Goal: Task Accomplishment & Management: Complete application form

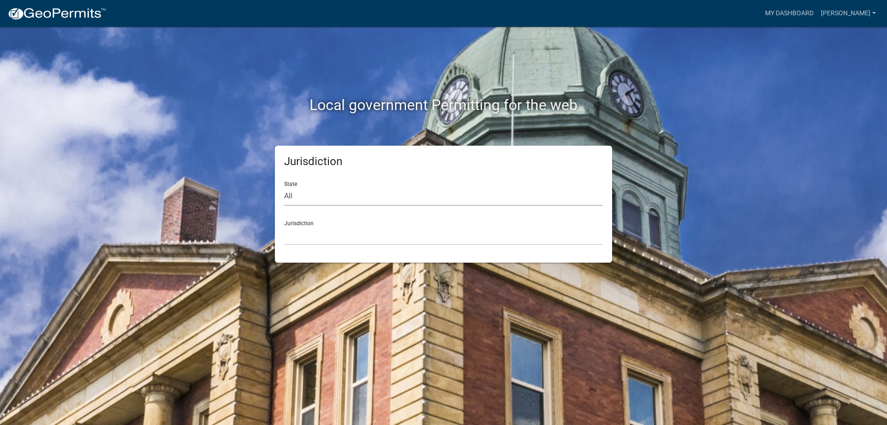
click at [443, 202] on select "All [US_STATE] [US_STATE] [US_STATE] [US_STATE] [US_STATE] [US_STATE] [US_STATE…" at bounding box center [443, 196] width 319 height 19
select select "[US_STATE]"
click at [284, 187] on select "All [US_STATE] [US_STATE] [US_STATE] [US_STATE] [US_STATE] [US_STATE] [US_STATE…" at bounding box center [443, 196] width 319 height 19
click at [380, 236] on select "City of [GEOGRAPHIC_DATA], [US_STATE] City of [GEOGRAPHIC_DATA], [US_STATE] Cit…" at bounding box center [443, 235] width 319 height 19
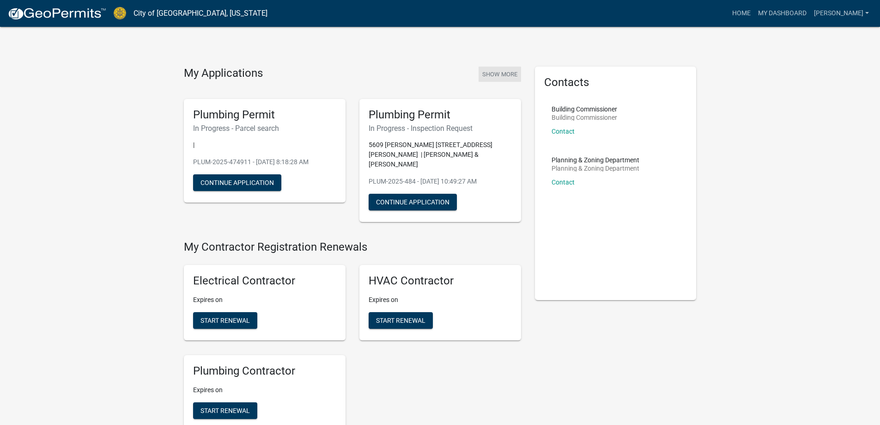
click at [511, 71] on button "Show More" at bounding box center [500, 74] width 43 height 15
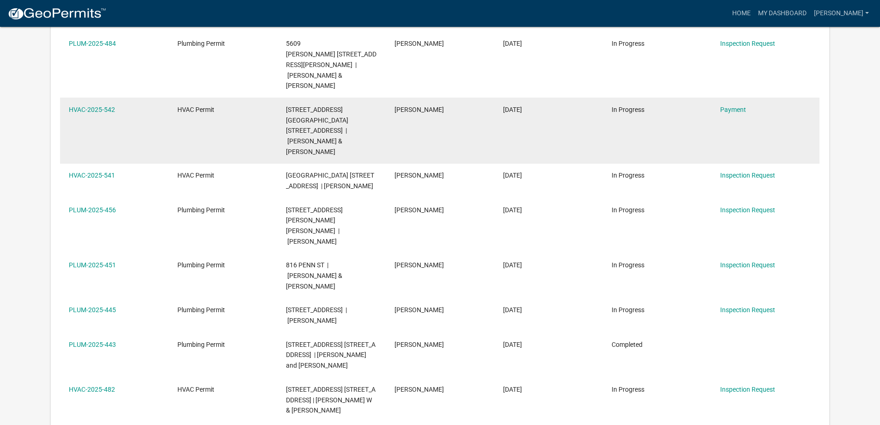
scroll to position [139, 0]
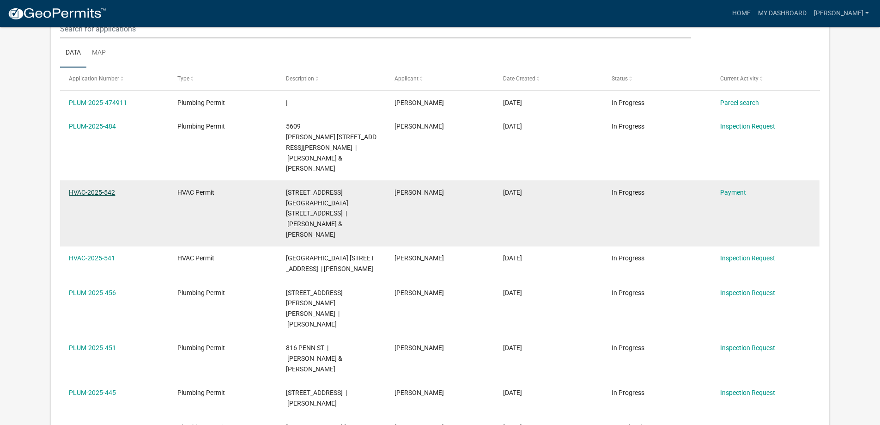
click at [98, 189] on link "HVAC-2025-542" at bounding box center [92, 192] width 46 height 7
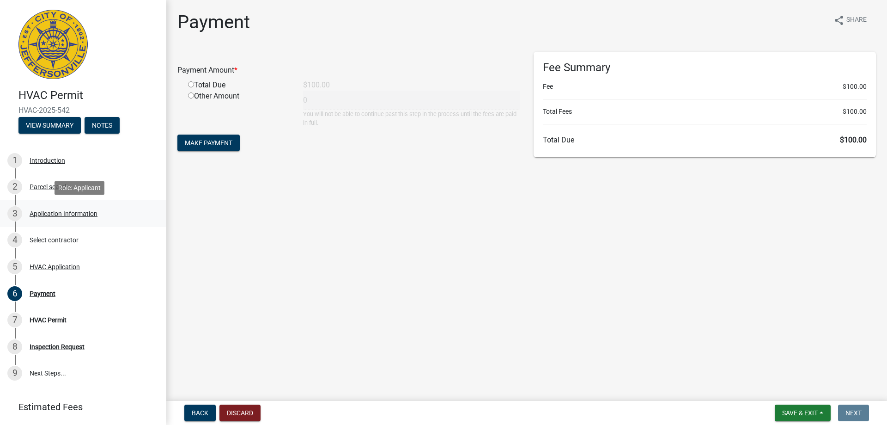
click at [69, 211] on div "Application Information" at bounding box center [64, 213] width 68 height 6
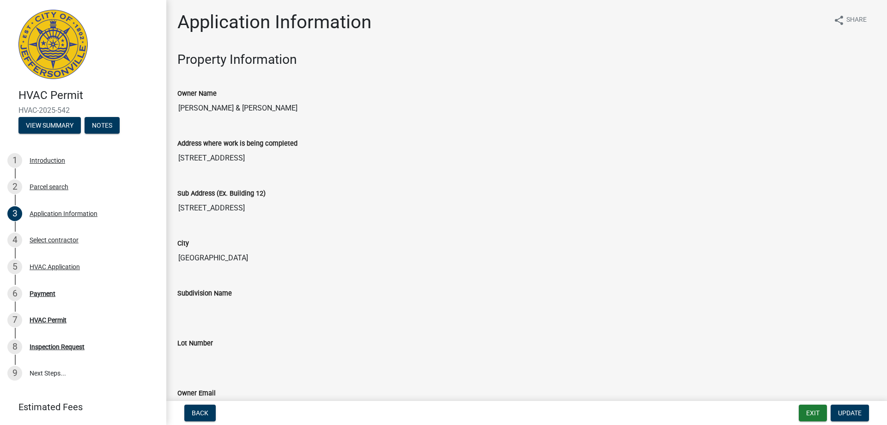
drag, startPoint x: 70, startPoint y: 110, endPoint x: 16, endPoint y: 110, distance: 54.1
click at [16, 110] on div "HVAC Permit HVAC-2025-542 View Summary Notes" at bounding box center [83, 108] width 152 height 55
copy span "HVAC-2025-542"
click at [59, 299] on div "6 Payment" at bounding box center [79, 293] width 144 height 15
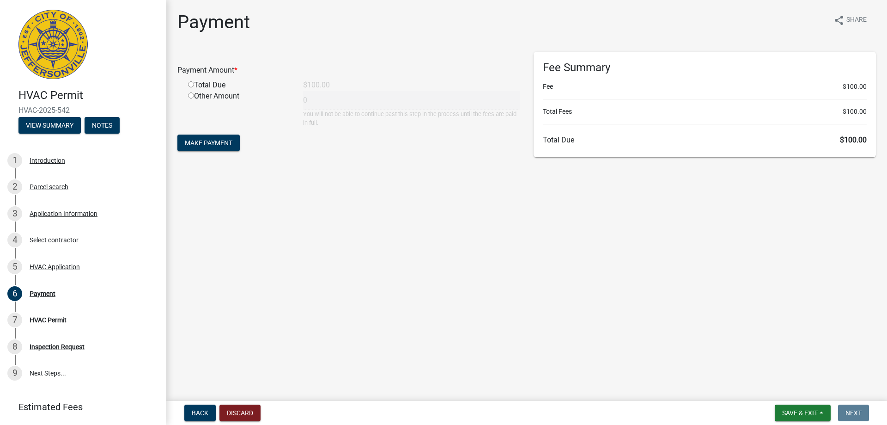
click at [191, 84] on input "radio" at bounding box center [191, 84] width 6 height 6
radio input "true"
type input "100"
click at [198, 149] on button "Make Payment" at bounding box center [208, 142] width 62 height 17
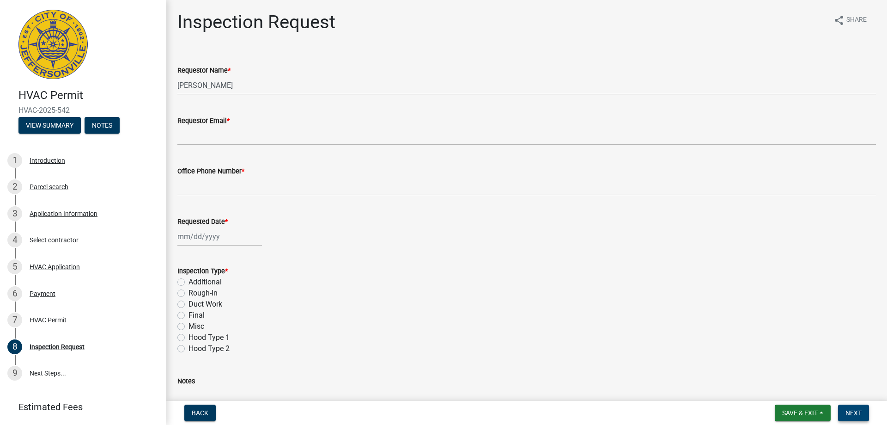
click at [854, 409] on span "Next" at bounding box center [854, 412] width 16 height 7
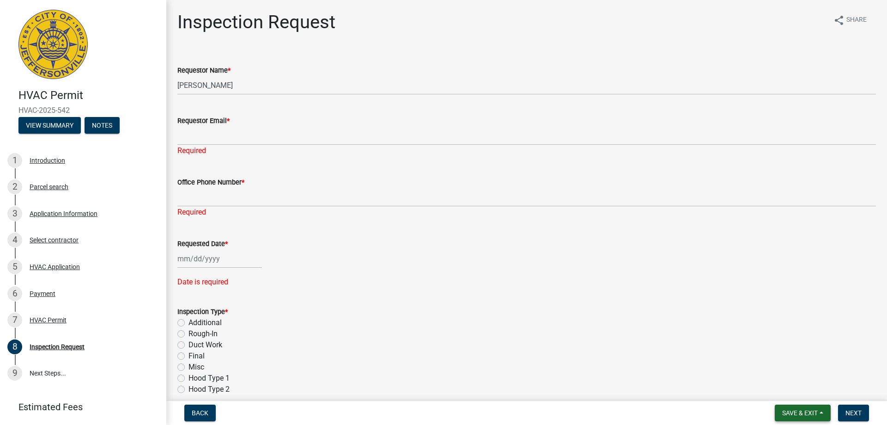
click at [819, 414] on button "Save & Exit" at bounding box center [803, 412] width 56 height 17
click at [793, 392] on button "Save & Exit" at bounding box center [794, 389] width 74 height 22
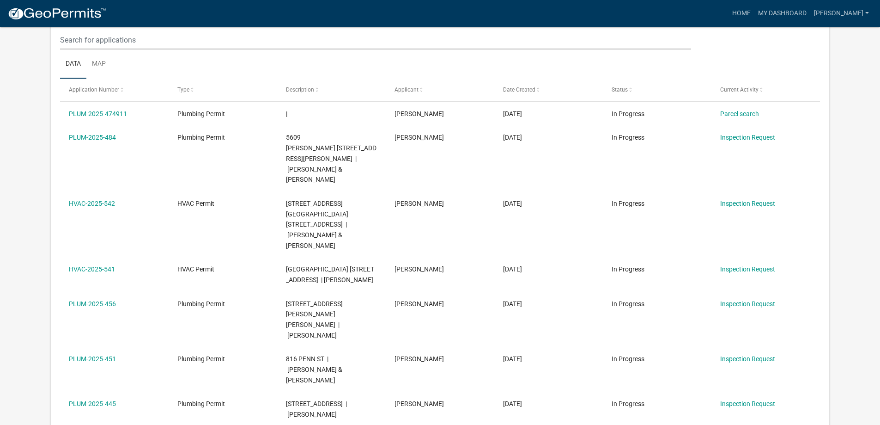
scroll to position [139, 0]
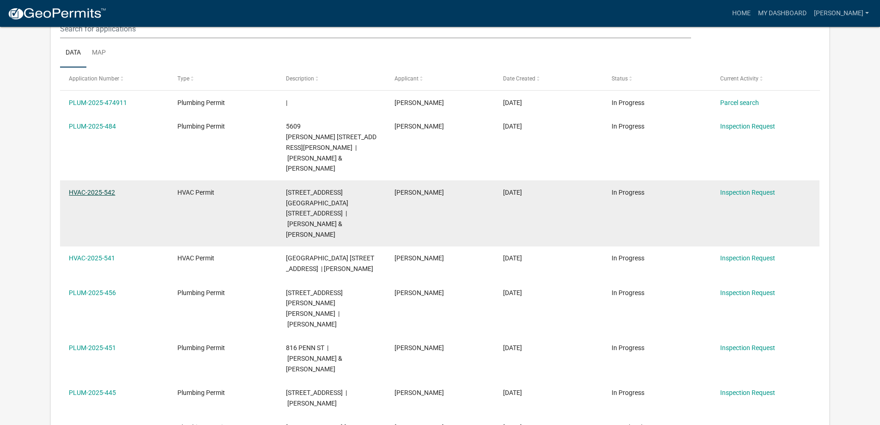
click at [72, 189] on link "HVAC-2025-542" at bounding box center [92, 192] width 46 height 7
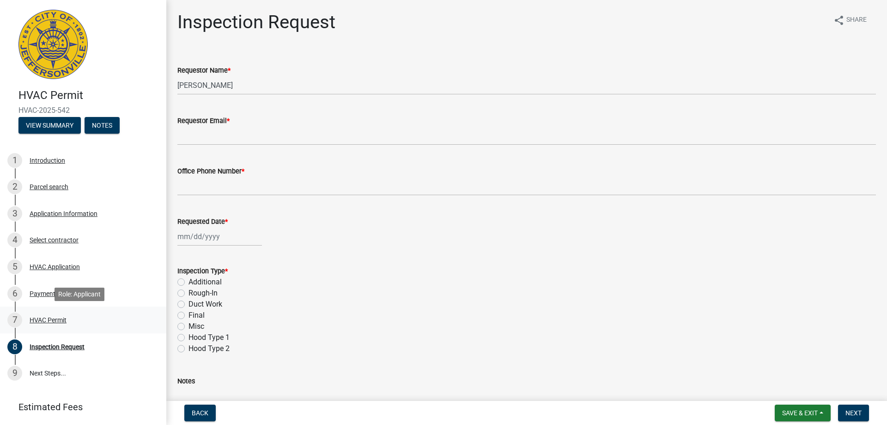
click at [58, 321] on div "HVAC Permit" at bounding box center [48, 320] width 37 height 6
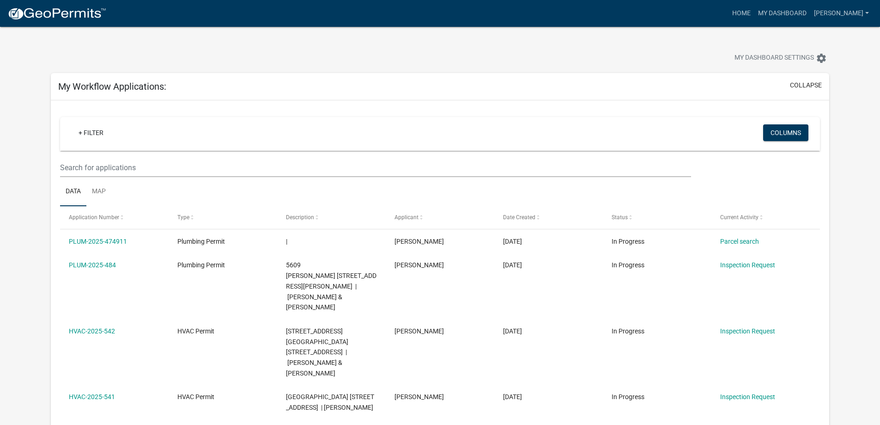
click at [76, 13] on img at bounding box center [56, 14] width 99 height 14
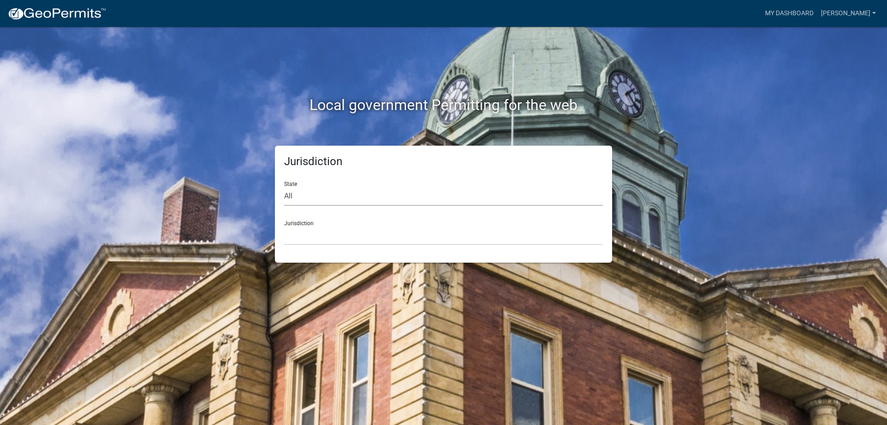
click at [306, 195] on select "All [US_STATE] [US_STATE] [US_STATE] [US_STATE] [US_STATE] [US_STATE] [US_STATE…" at bounding box center [443, 196] width 319 height 19
select select "[US_STATE]"
click at [284, 187] on select "All [US_STATE] [US_STATE] [US_STATE] [US_STATE] [US_STATE] [US_STATE] [US_STATE…" at bounding box center [443, 196] width 319 height 19
click at [311, 243] on select "City of [GEOGRAPHIC_DATA], [US_STATE] City of [GEOGRAPHIC_DATA], [US_STATE] Cit…" at bounding box center [443, 235] width 319 height 19
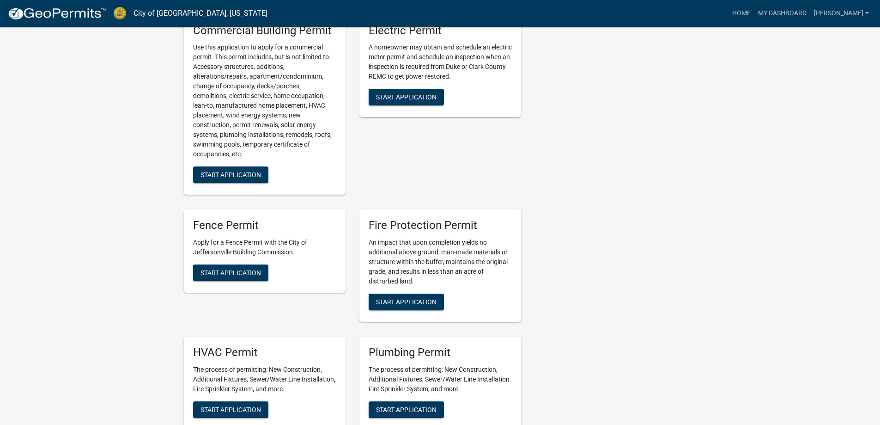
scroll to position [508, 0]
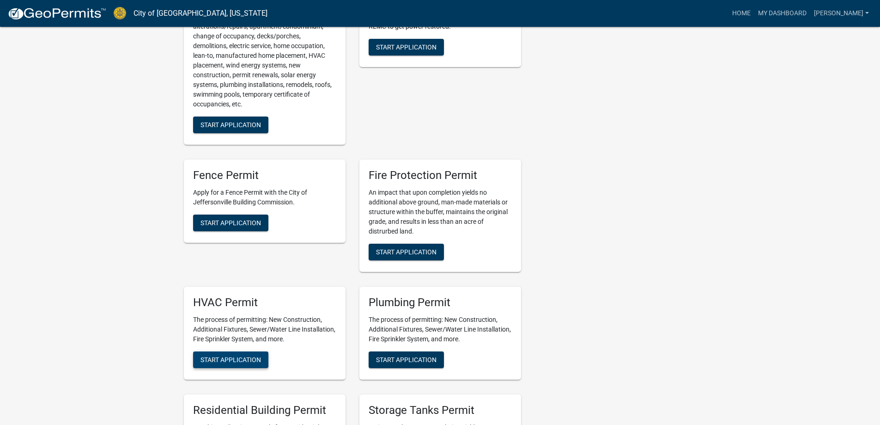
click at [233, 356] on span "Start Application" at bounding box center [231, 359] width 61 height 7
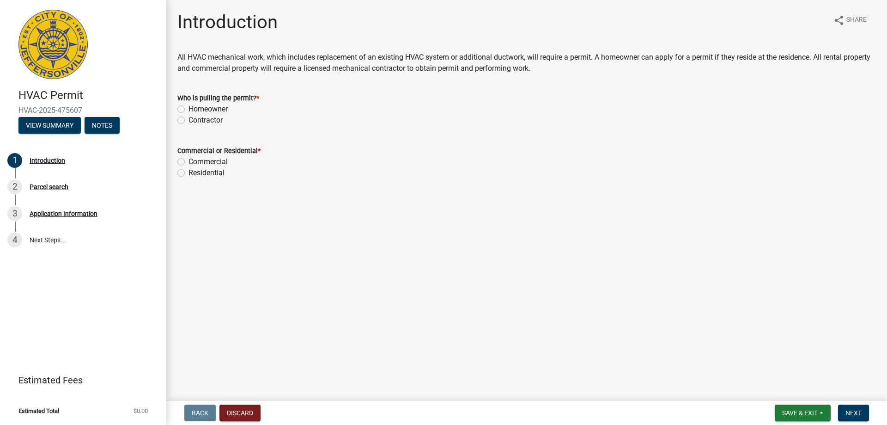
click at [189, 121] on label "Contractor" at bounding box center [206, 120] width 34 height 11
click at [189, 121] on input "Contractor" at bounding box center [192, 118] width 6 height 6
radio input "true"
click at [189, 173] on label "Residential" at bounding box center [207, 172] width 36 height 11
click at [189, 173] on input "Residential" at bounding box center [192, 170] width 6 height 6
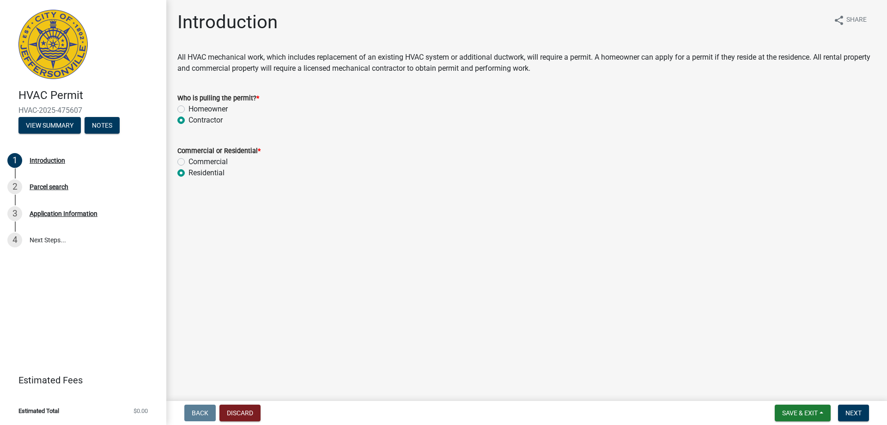
radio input "true"
click at [854, 409] on span "Next" at bounding box center [854, 412] width 16 height 7
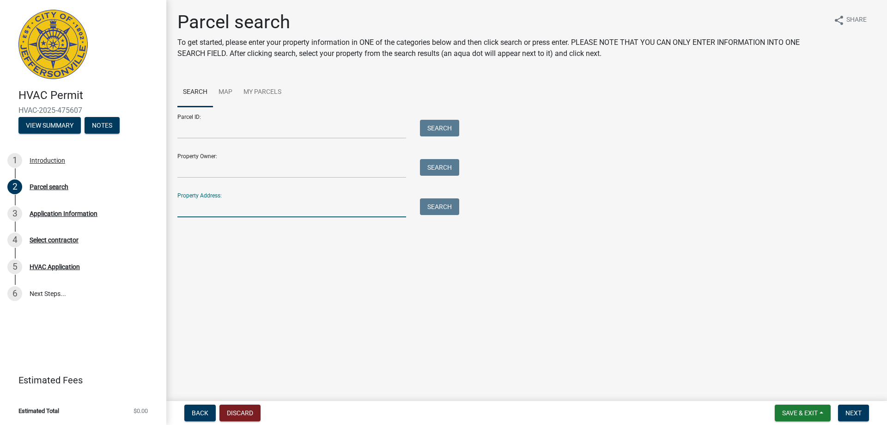
click at [219, 214] on input "Property Address:" at bounding box center [291, 207] width 229 height 19
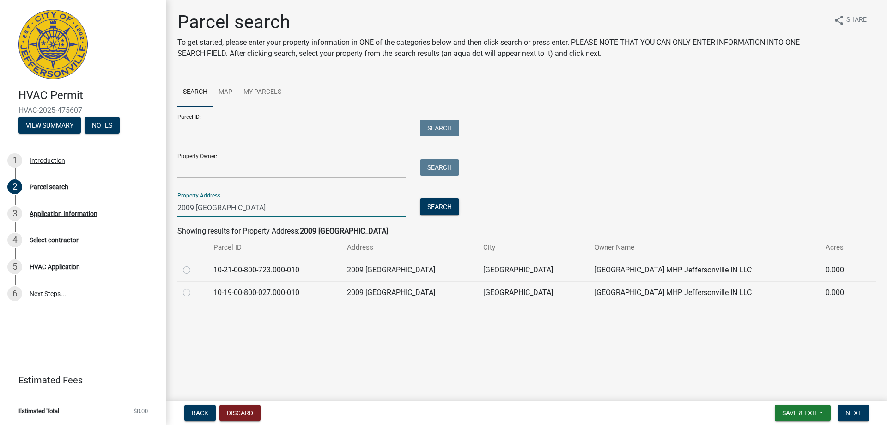
type input "2009 HAMBURG PIKE"
click at [194, 264] on label at bounding box center [194, 264] width 0 height 0
click at [194, 270] on input "radio" at bounding box center [197, 267] width 6 height 6
radio input "true"
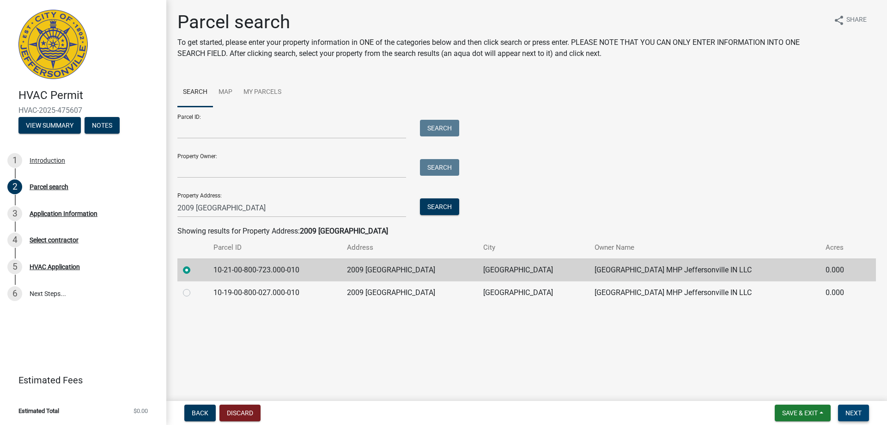
click at [860, 413] on span "Next" at bounding box center [854, 412] width 16 height 7
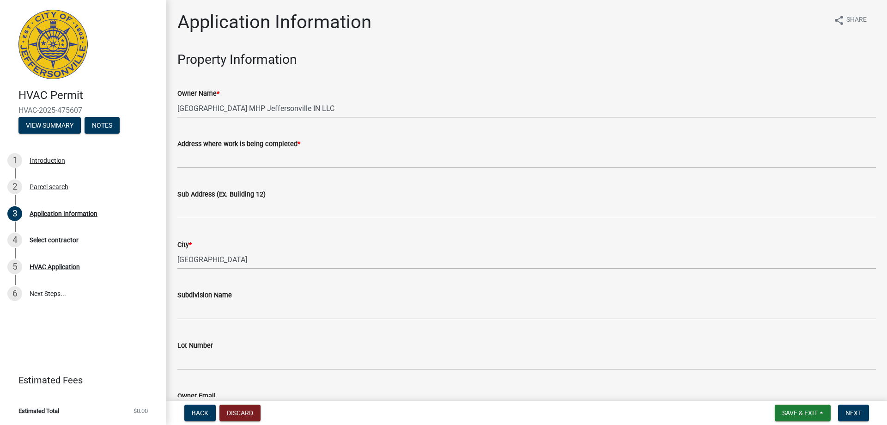
scroll to position [46, 0]
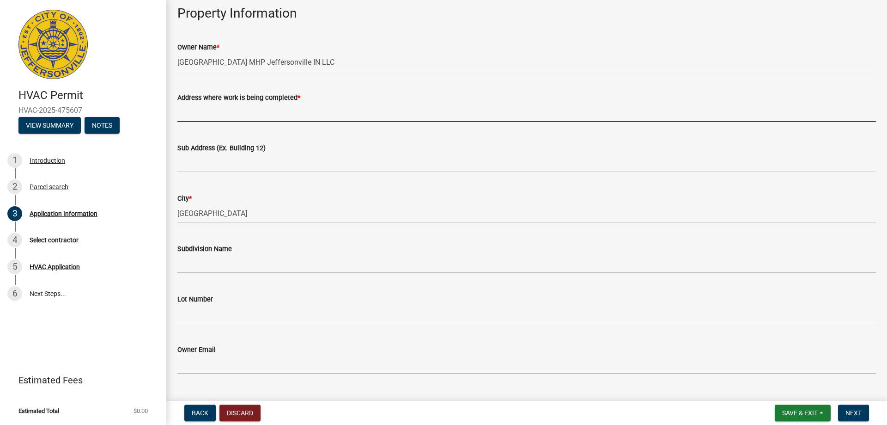
click at [259, 112] on input "Address where work is being completed *" at bounding box center [526, 112] width 699 height 19
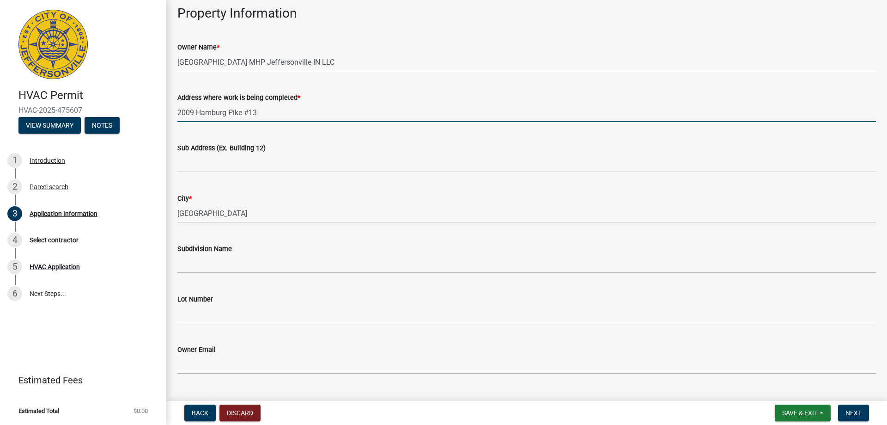
type input "2009 Hamburg Pike #13"
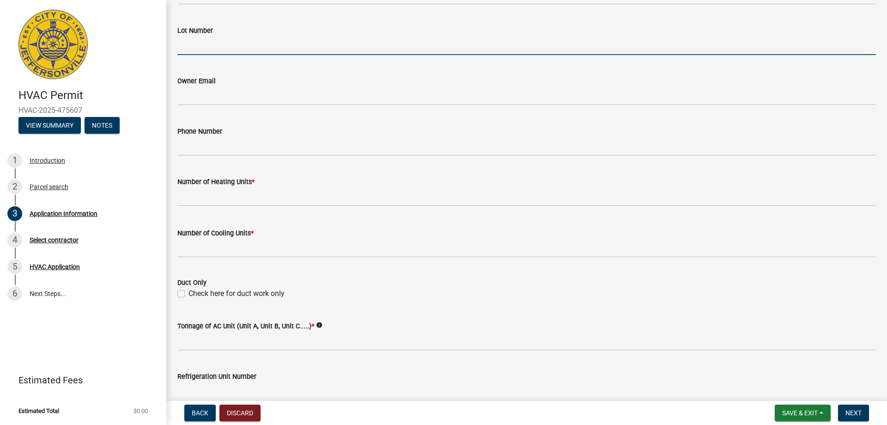
scroll to position [324, 0]
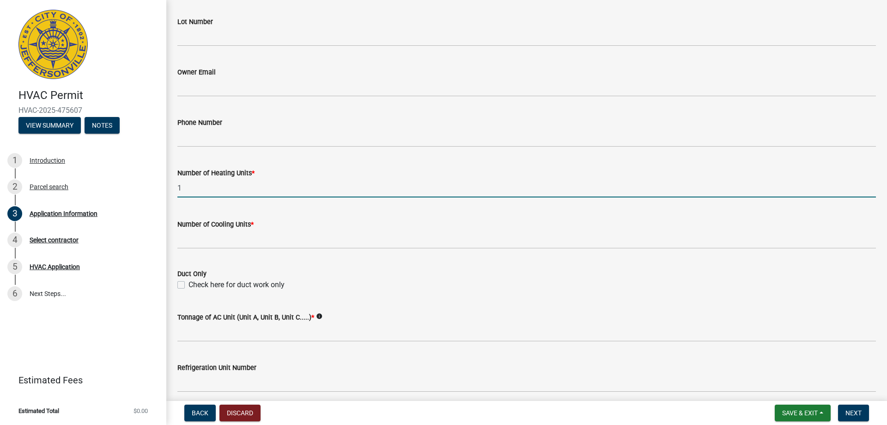
type input "1"
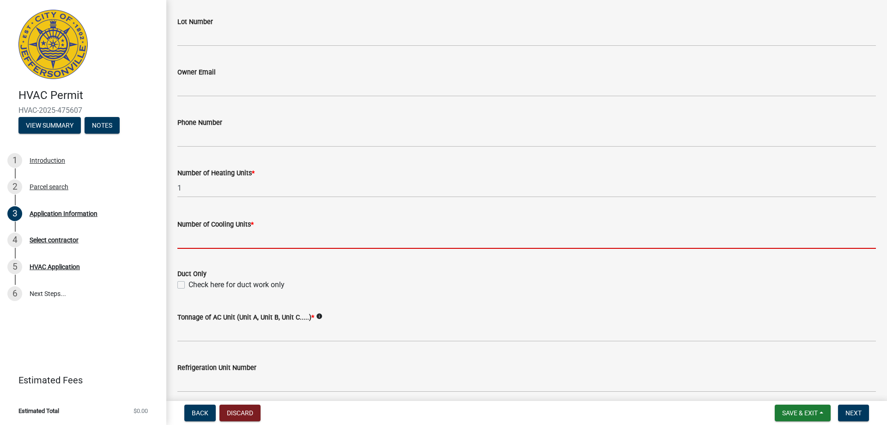
type input "0"
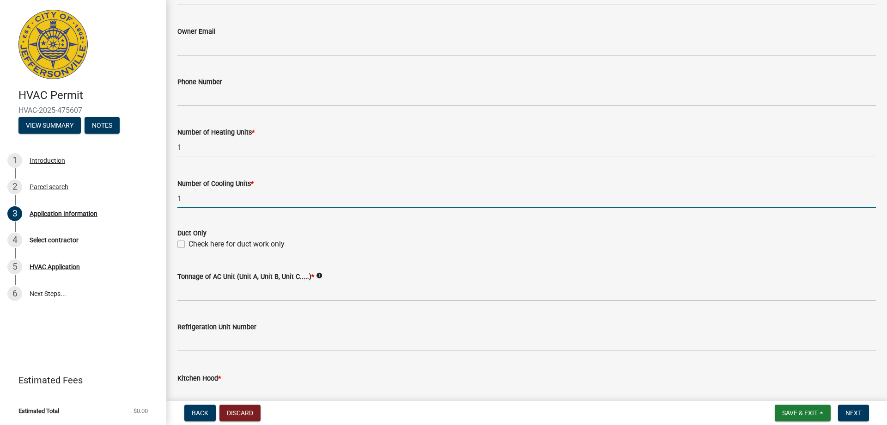
scroll to position [416, 0]
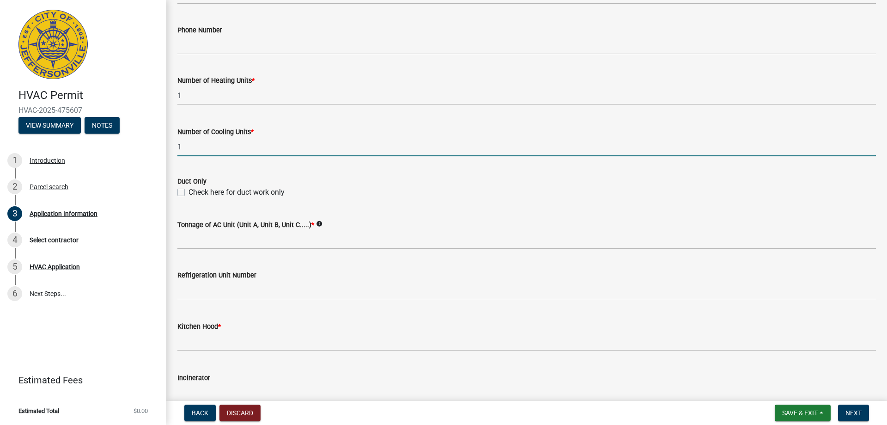
type input "1"
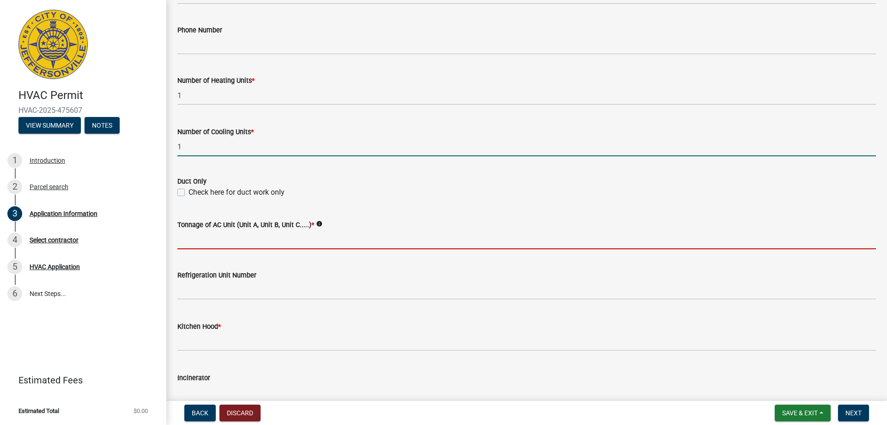
click at [236, 242] on input "Tonnage of AC Unit (Unit A, Unit B, Unit C.....) *" at bounding box center [526, 239] width 699 height 19
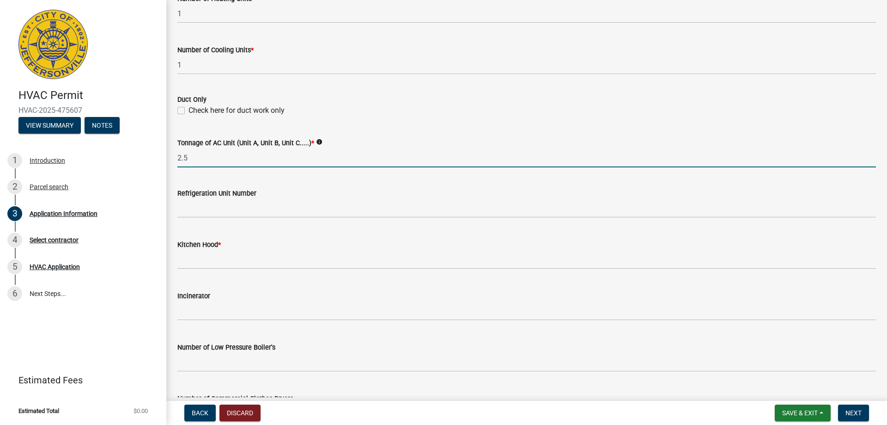
scroll to position [508, 0]
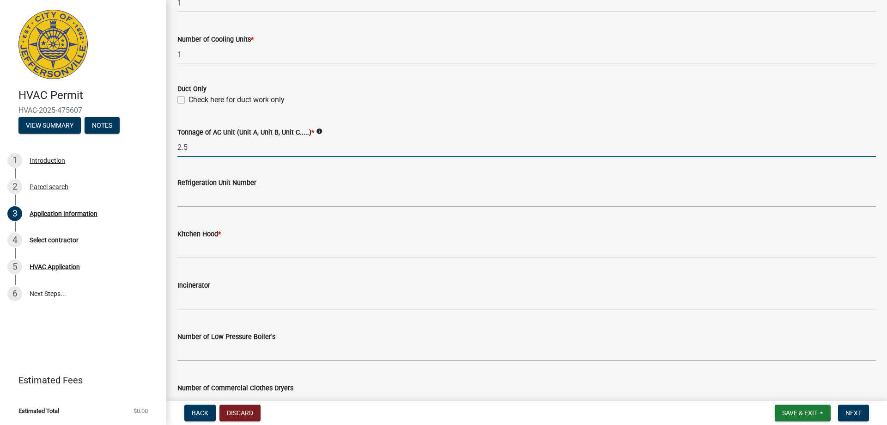
type input "2.5"
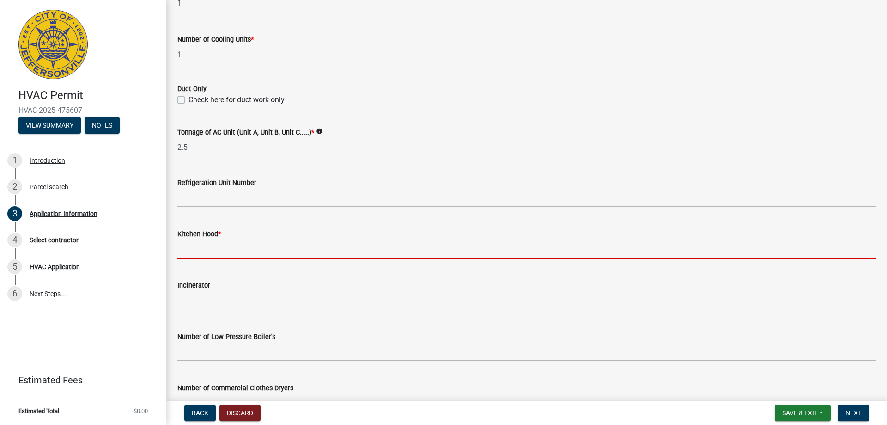
click at [220, 255] on input "text" at bounding box center [526, 248] width 699 height 19
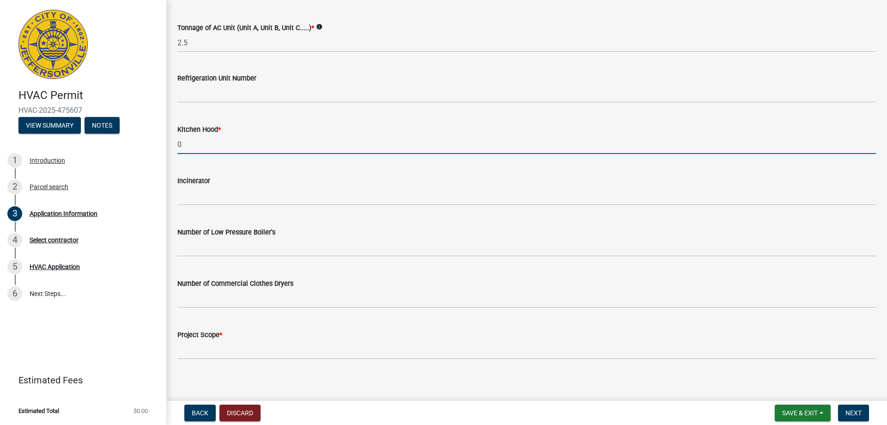
scroll to position [618, 0]
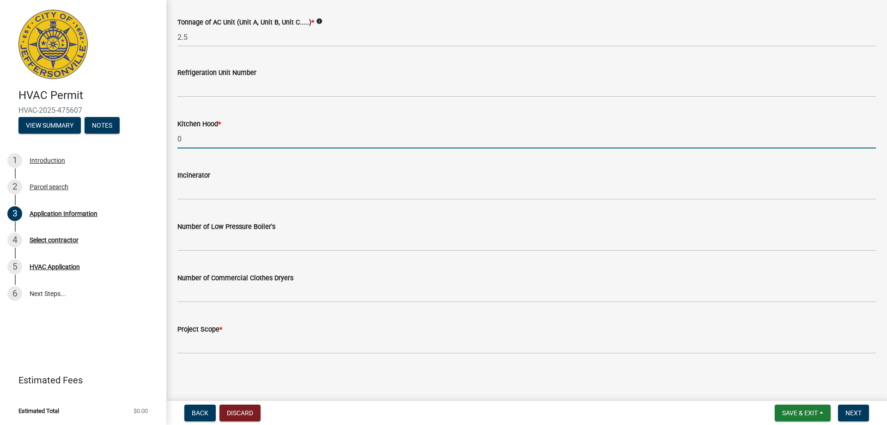
type input "0"
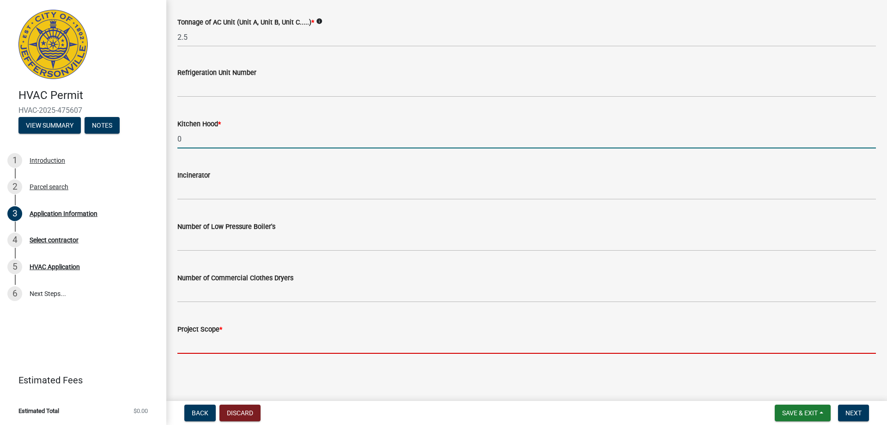
click at [228, 347] on input "Project Scope *" at bounding box center [526, 344] width 699 height 19
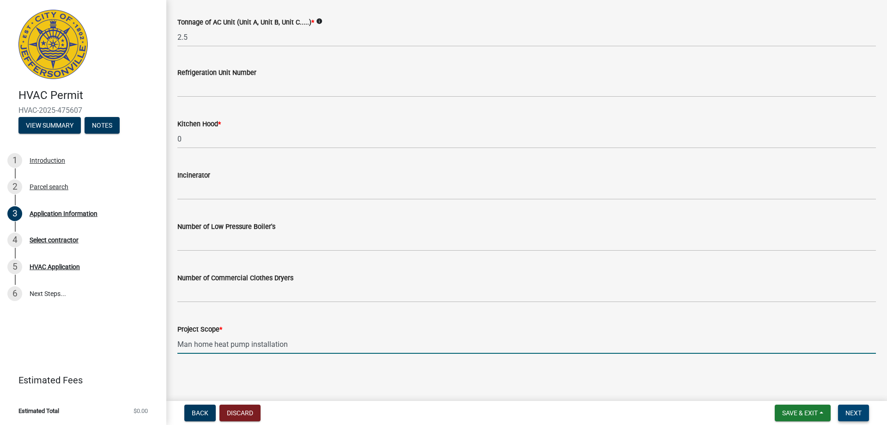
type input "Man home heat pump installation"
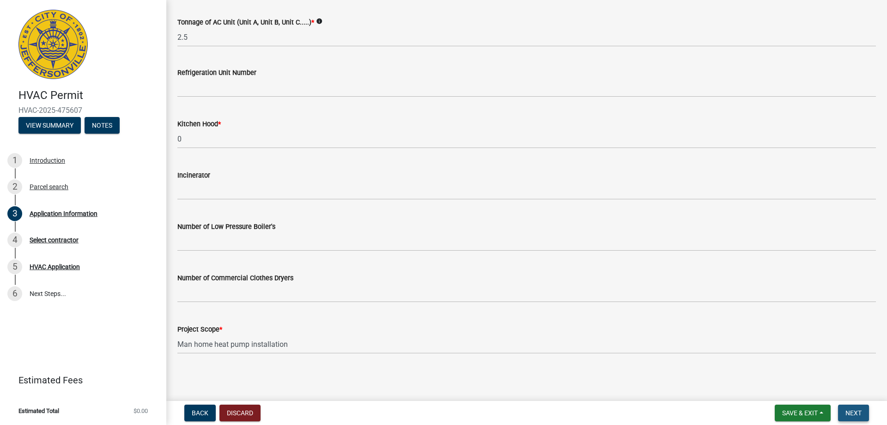
click at [855, 412] on span "Next" at bounding box center [854, 412] width 16 height 7
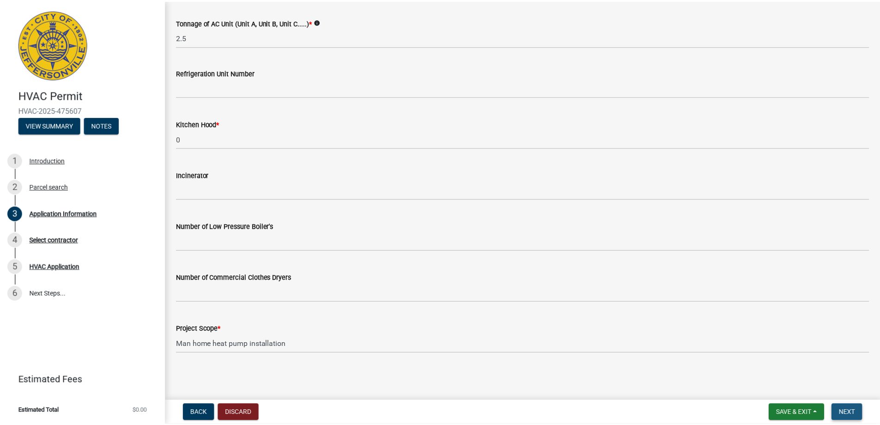
scroll to position [0, 0]
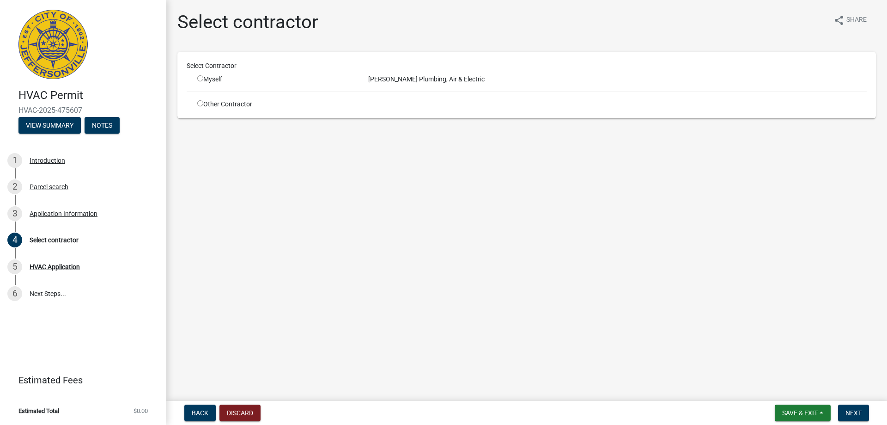
click at [198, 77] on input "radio" at bounding box center [200, 78] width 6 height 6
radio input "true"
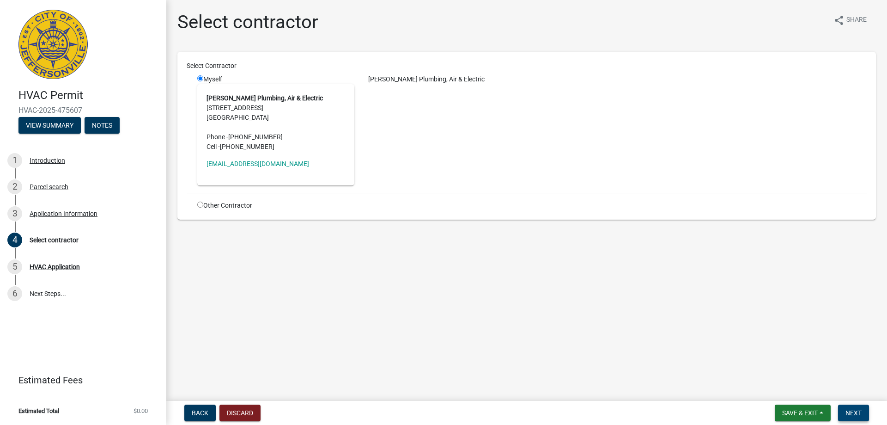
click at [856, 410] on span "Next" at bounding box center [854, 412] width 16 height 7
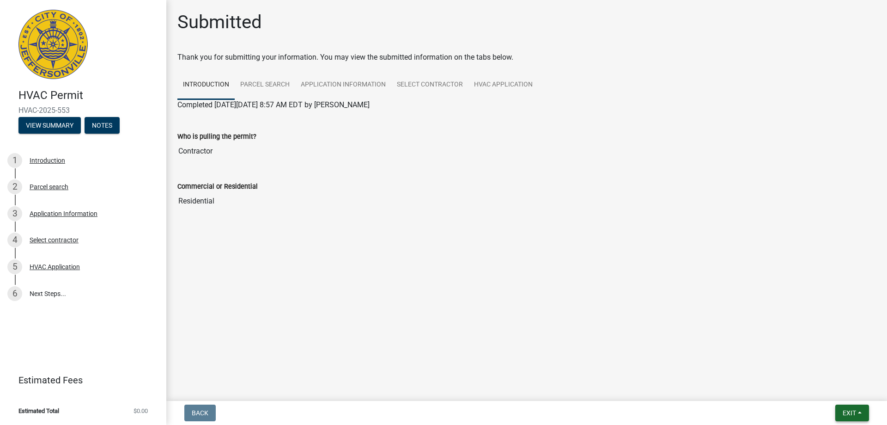
click at [862, 412] on button "Exit" at bounding box center [853, 412] width 34 height 17
click at [832, 389] on button "Save & Exit" at bounding box center [832, 389] width 74 height 22
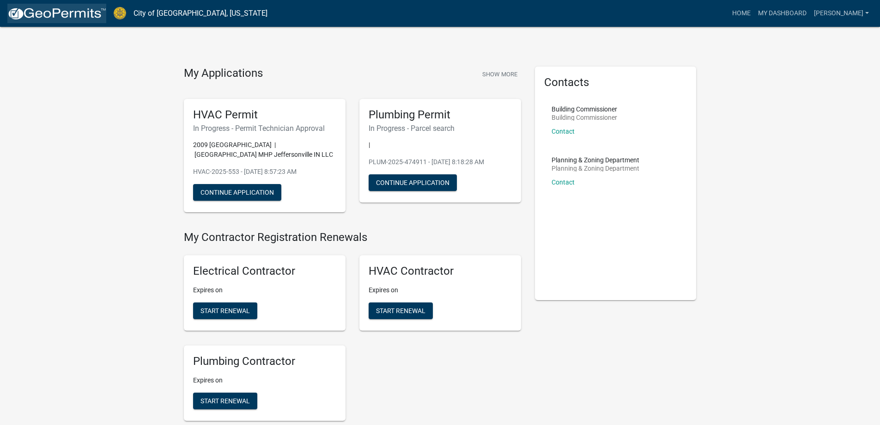
click at [22, 17] on img at bounding box center [56, 14] width 99 height 14
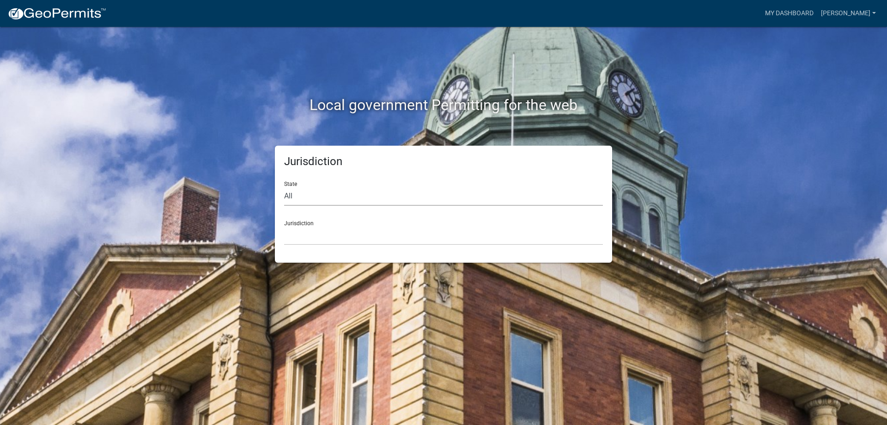
click at [372, 193] on select "All [US_STATE] [US_STATE] [US_STATE] [US_STATE] [US_STATE] [US_STATE] [US_STATE…" at bounding box center [443, 196] width 319 height 19
select select "[US_STATE]"
click at [284, 187] on select "All [US_STATE] [US_STATE] [US_STATE] [US_STATE] [US_STATE] [US_STATE] [US_STATE…" at bounding box center [443, 196] width 319 height 19
click at [326, 241] on select "City of [GEOGRAPHIC_DATA], [US_STATE] City of [GEOGRAPHIC_DATA], [US_STATE] Cit…" at bounding box center [443, 235] width 319 height 19
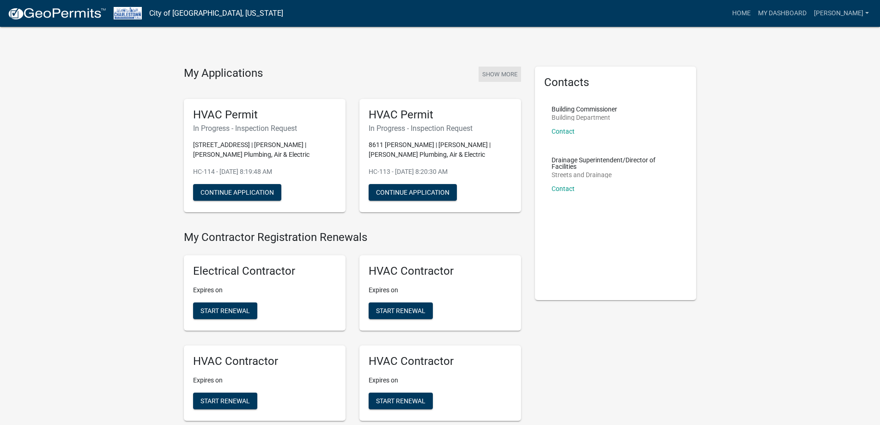
click at [492, 68] on button "Show More" at bounding box center [500, 74] width 43 height 15
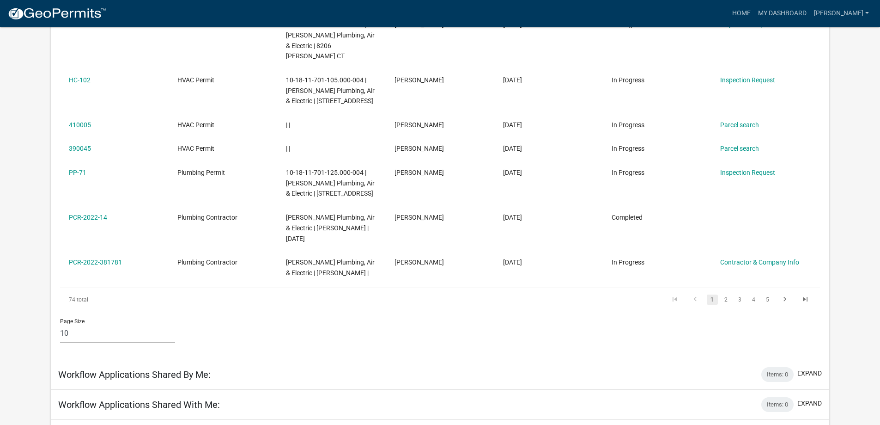
scroll to position [416, 0]
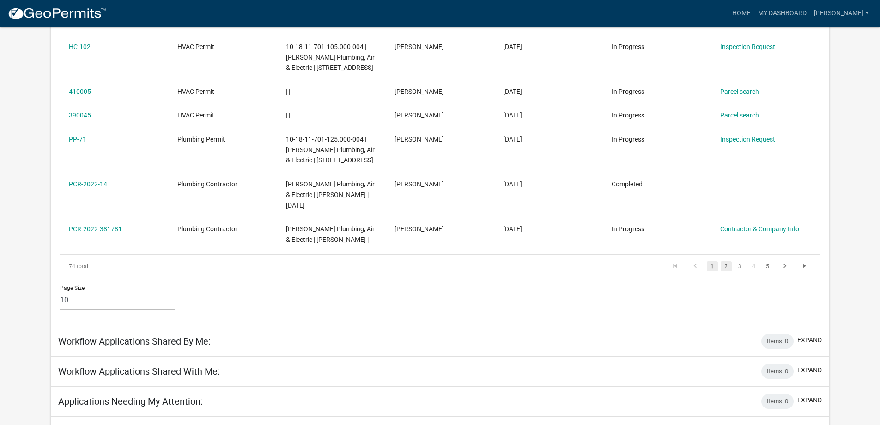
click at [728, 261] on link "2" at bounding box center [726, 266] width 11 height 10
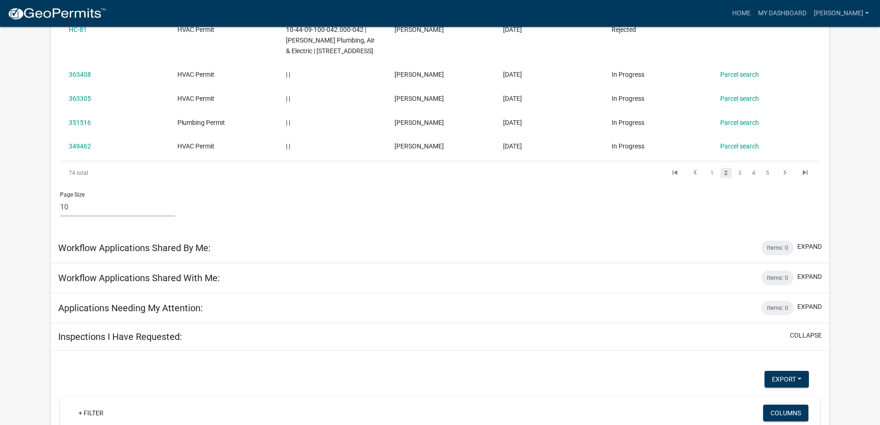
scroll to position [416, 0]
click at [735, 177] on link "3" at bounding box center [740, 171] width 11 height 10
